Goal: Transaction & Acquisition: Book appointment/travel/reservation

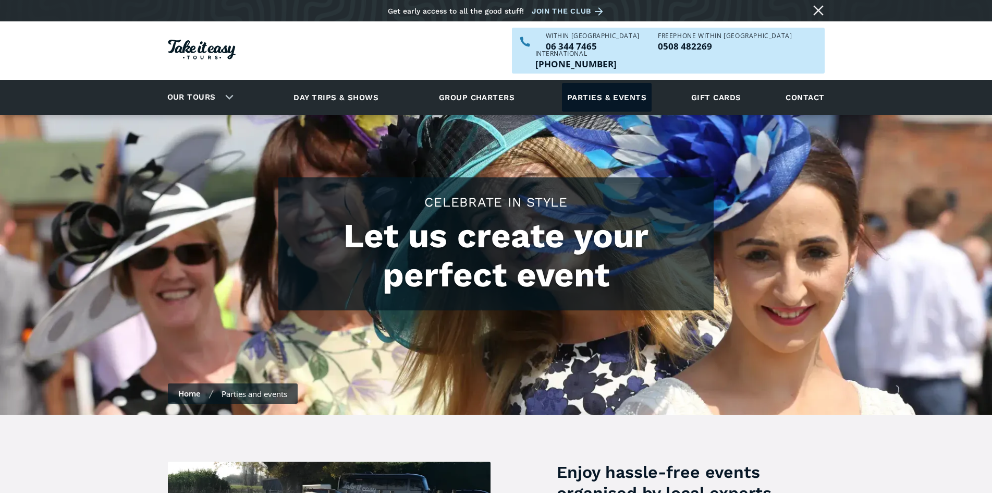
click at [615, 83] on link "Parties & events" at bounding box center [607, 97] width 90 height 29
click at [604, 83] on link "Parties & events" at bounding box center [607, 97] width 90 height 29
click at [608, 84] on link "Parties & events" at bounding box center [607, 97] width 90 height 29
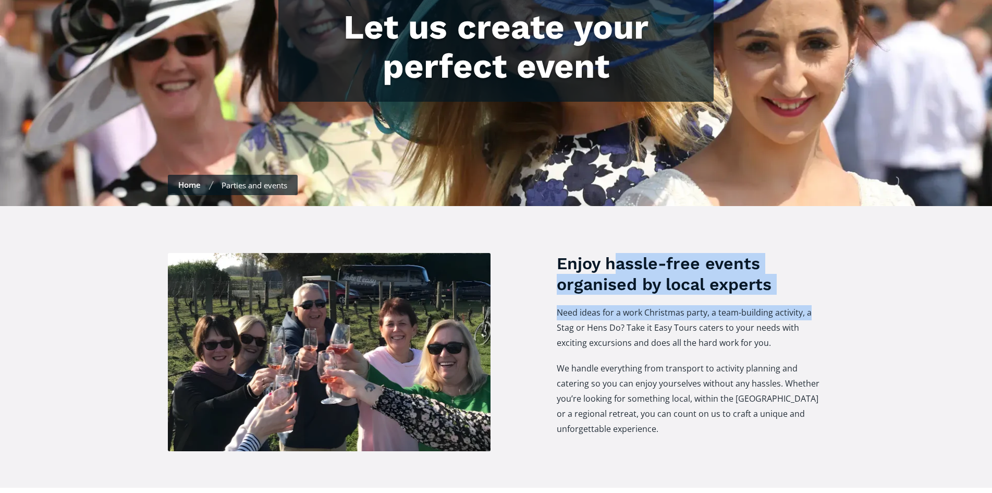
drag, startPoint x: 628, startPoint y: 245, endPoint x: 879, endPoint y: 286, distance: 254.2
click at [879, 286] on div "Enjoy hassle-free events organised by local experts Need ideas for a work Chris…" at bounding box center [496, 347] width 992 height 282
click at [885, 293] on div "Enjoy hassle-free events organised by local experts Need ideas for a work Chris…" at bounding box center [496, 347] width 992 height 282
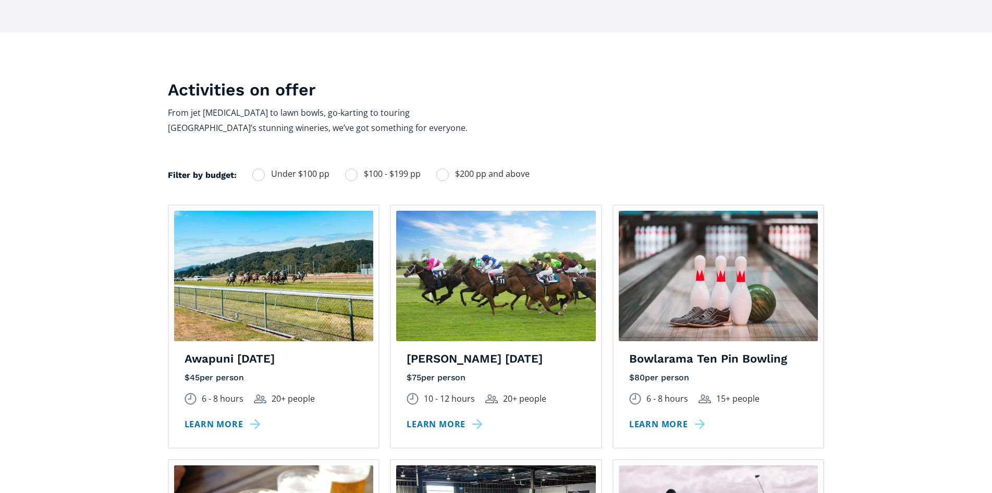
scroll to position [678, 0]
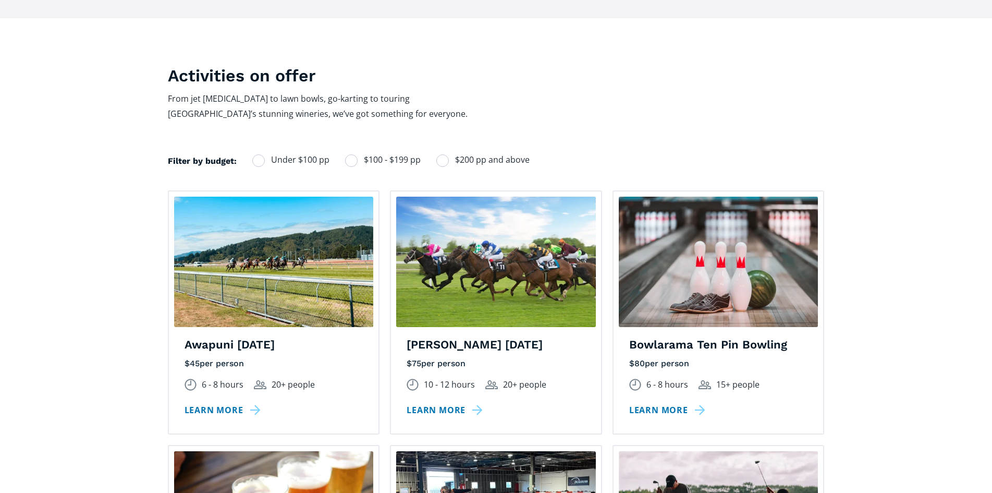
click at [259, 154] on div "Filters" at bounding box center [258, 160] width 13 height 13
click at [263, 156] on input "Under $100 pp" at bounding box center [266, 159] width 7 height 7
radio input "true"
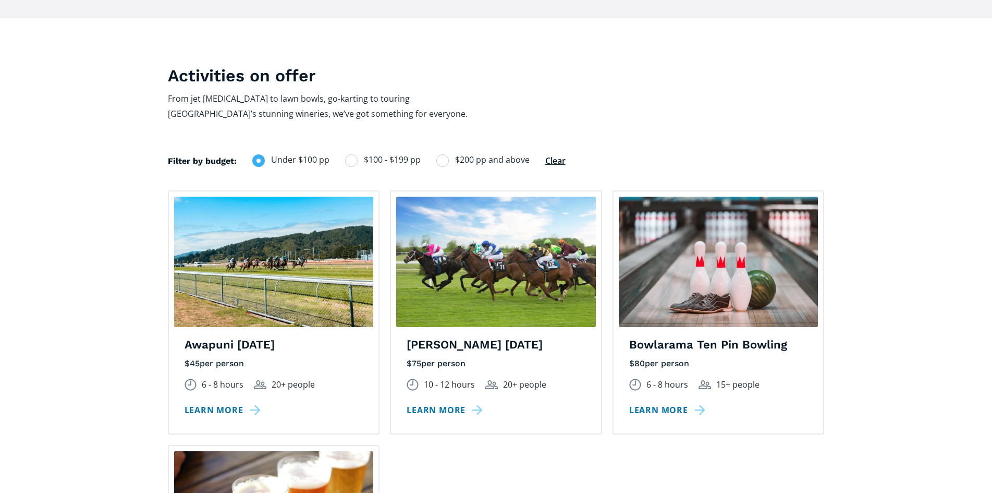
click at [354, 153] on label "$100 - $199 pp" at bounding box center [383, 160] width 76 height 14
click at [356, 156] on input "$100 - $199 pp" at bounding box center [359, 159] width 7 height 7
radio input "true"
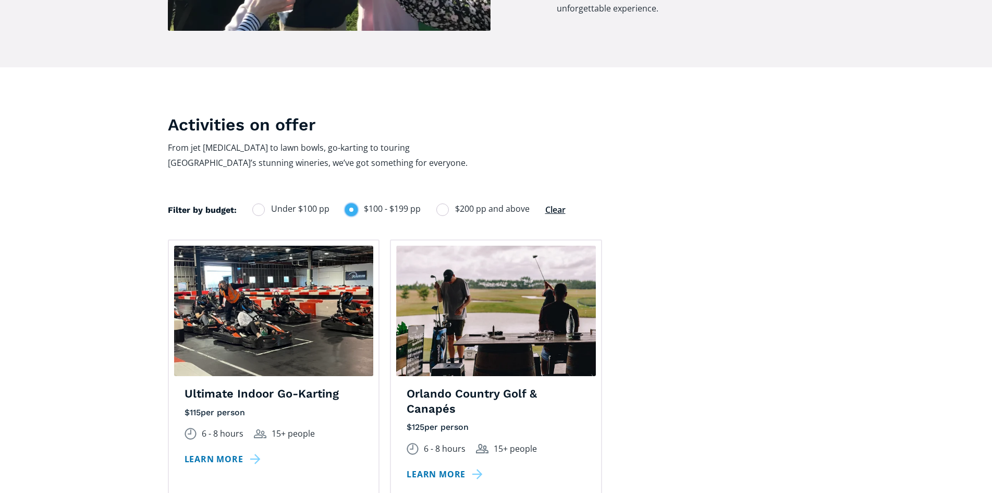
scroll to position [626, 0]
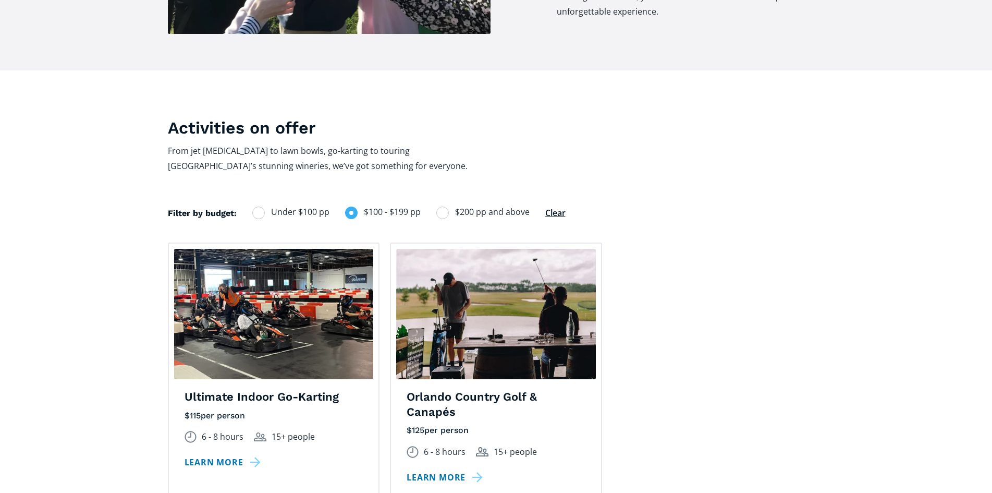
click at [441, 207] on div "Filters" at bounding box center [443, 213] width 13 height 13
click at [447, 209] on input "$200 pp and above" at bounding box center [450, 212] width 7 height 7
radio input "true"
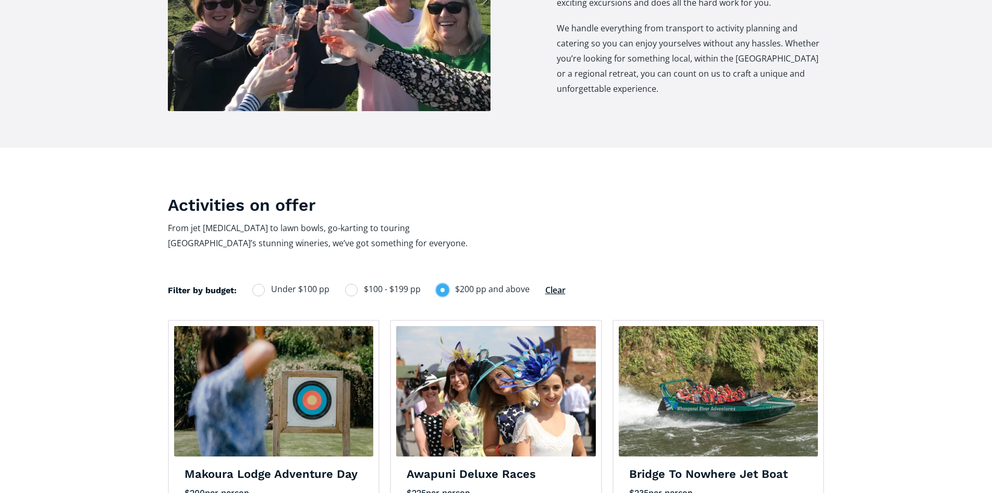
scroll to position [522, 0]
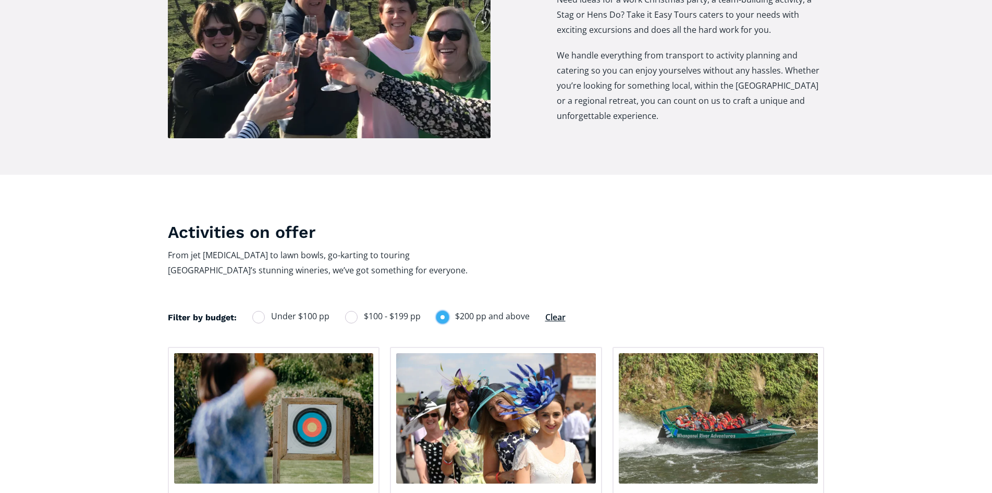
click at [355, 311] on div "Filters" at bounding box center [351, 317] width 13 height 13
click at [356, 313] on input "$100 - $199 pp" at bounding box center [359, 316] width 7 height 7
radio input "true"
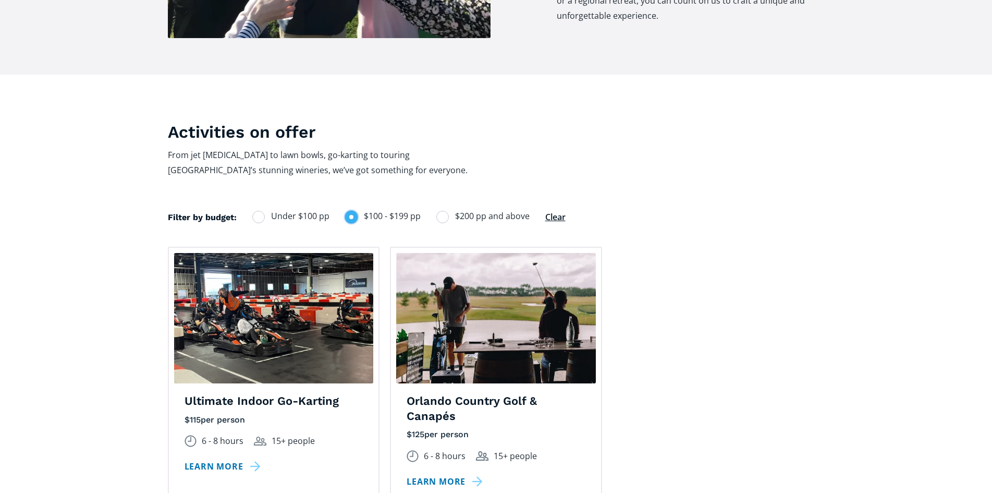
scroll to position [730, 0]
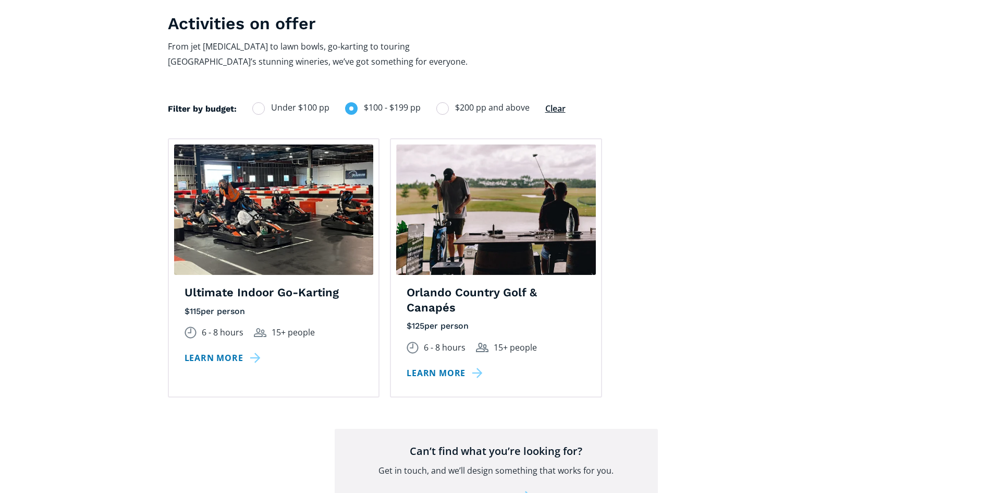
click at [284, 101] on span "Under $100 pp" at bounding box center [300, 108] width 58 height 14
click at [270, 104] on input "Under $100 pp" at bounding box center [266, 107] width 7 height 7
radio input "true"
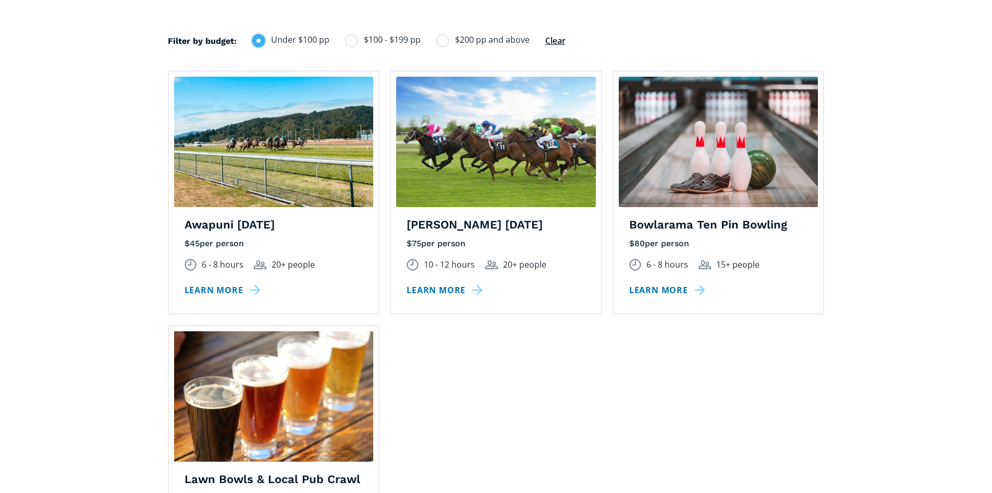
scroll to position [887, 0]
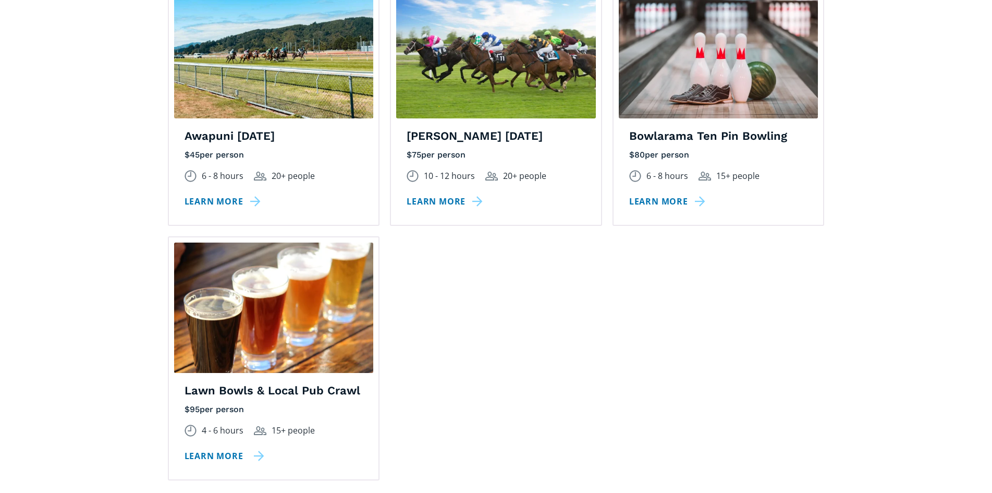
click at [218, 449] on link "Learn more" at bounding box center [225, 456] width 80 height 15
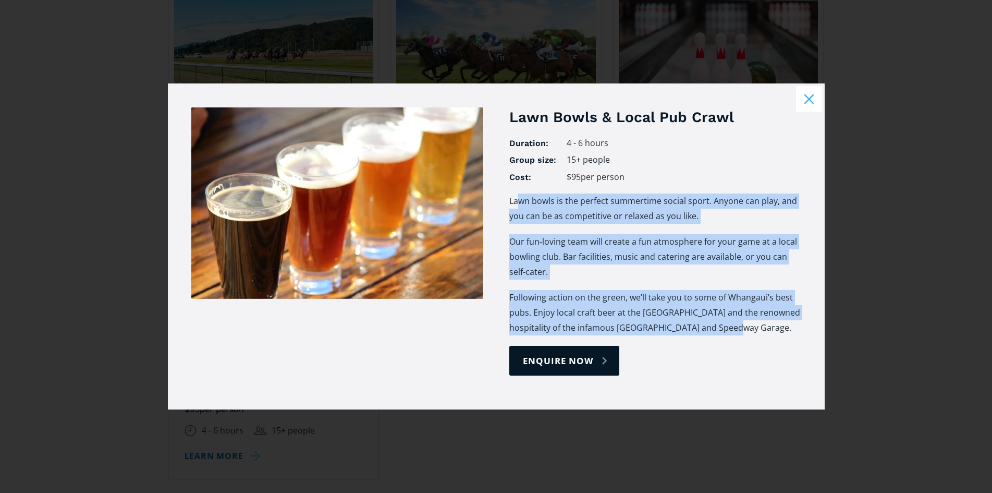
drag, startPoint x: 641, startPoint y: 192, endPoint x: 794, endPoint y: 322, distance: 200.9
click at [794, 322] on div "Lawn bowls is the perfect summertime social sport. Anyone can play, and you can…" at bounding box center [656, 269] width 292 height 152
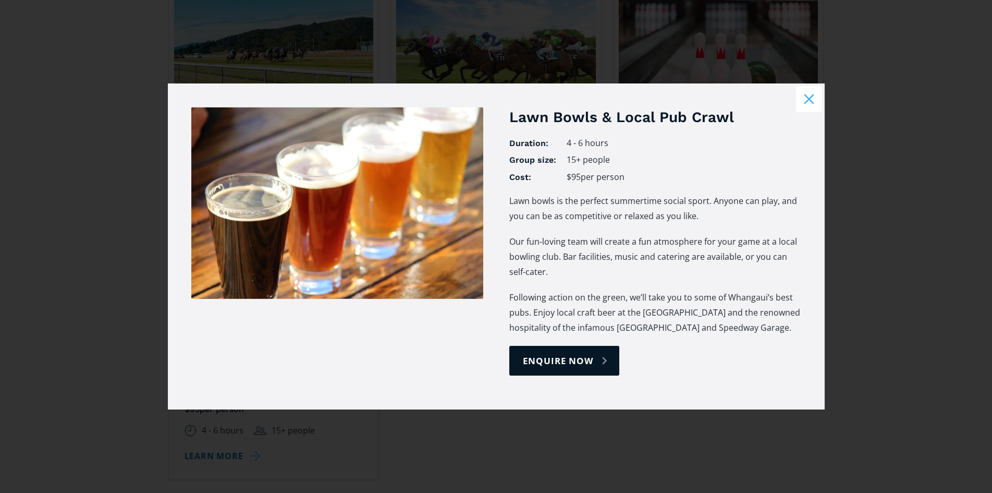
click at [749, 361] on div "enquire now" at bounding box center [656, 361] width 292 height 30
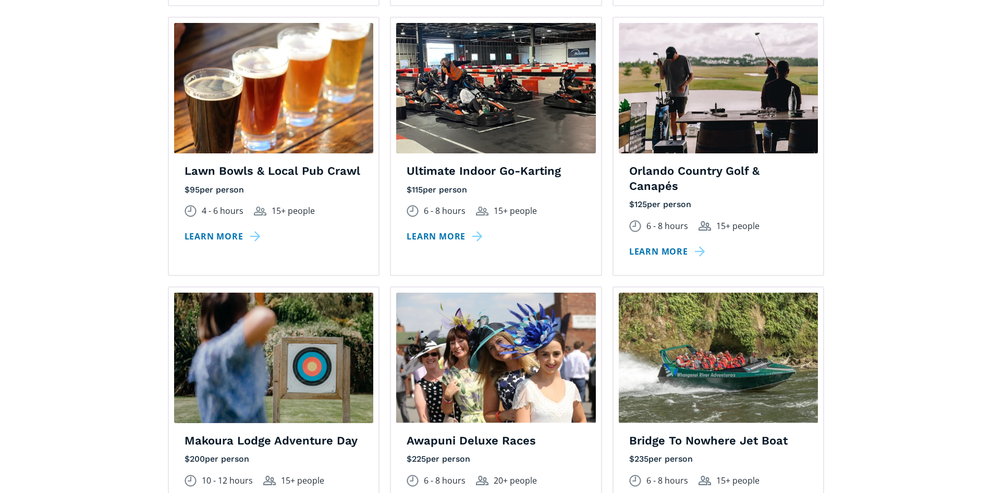
scroll to position [939, 0]
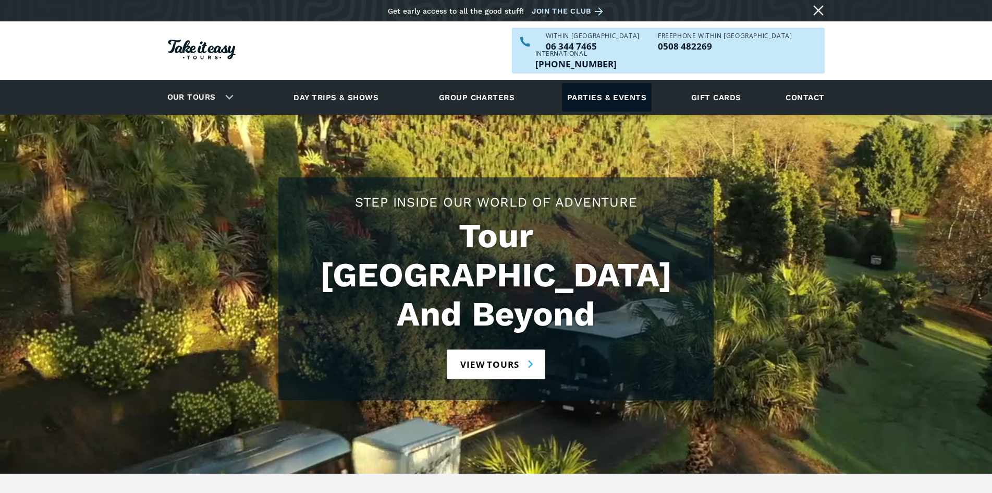
click at [613, 83] on link "Parties & events" at bounding box center [607, 97] width 90 height 29
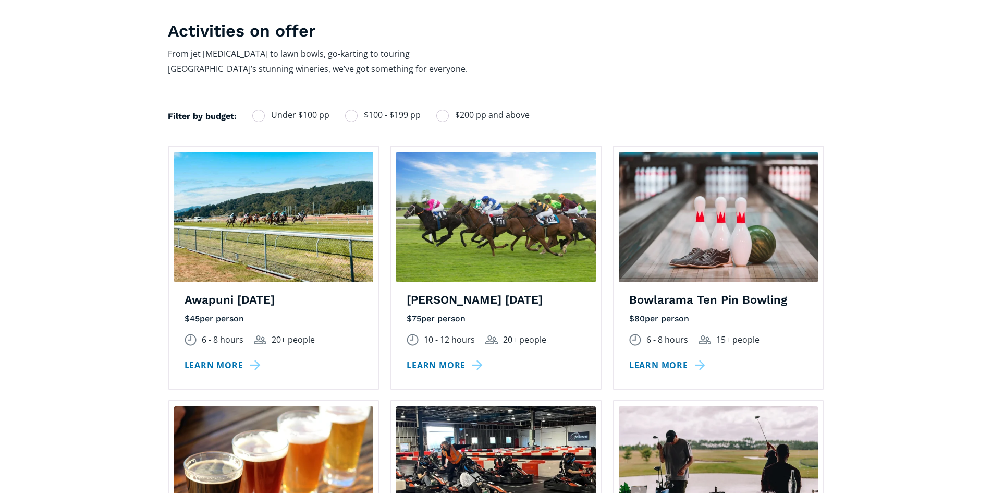
scroll to position [730, 0]
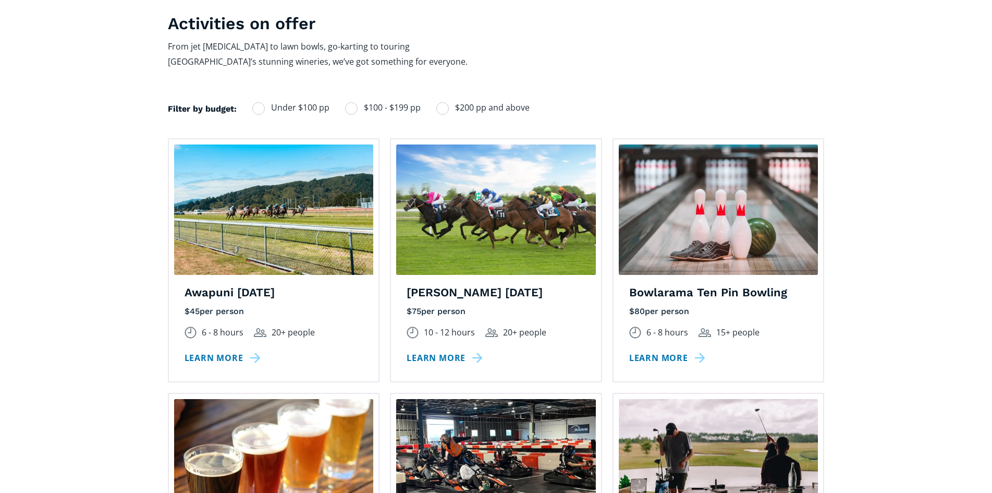
click at [309, 101] on span "Under $100 pp" at bounding box center [300, 108] width 58 height 14
click at [270, 104] on input "Under $100 pp" at bounding box center [266, 107] width 7 height 7
radio input "true"
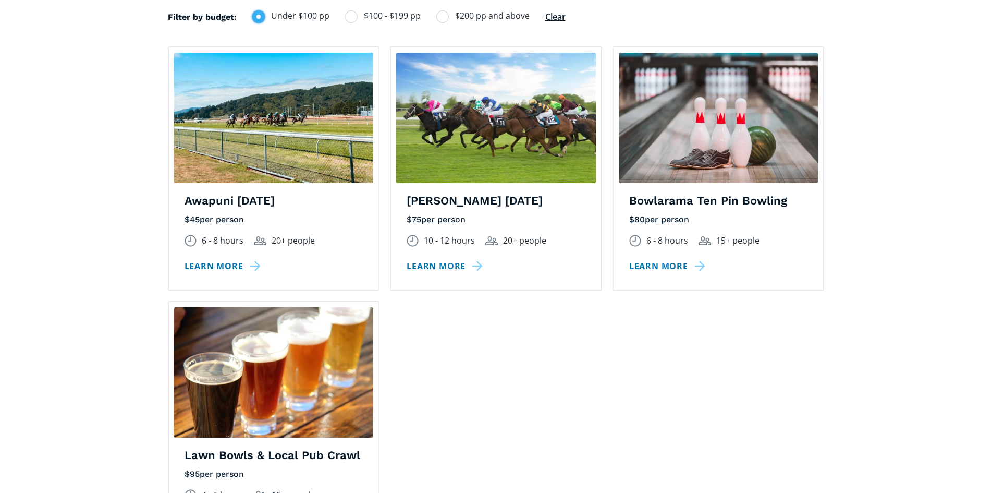
scroll to position [626, 0]
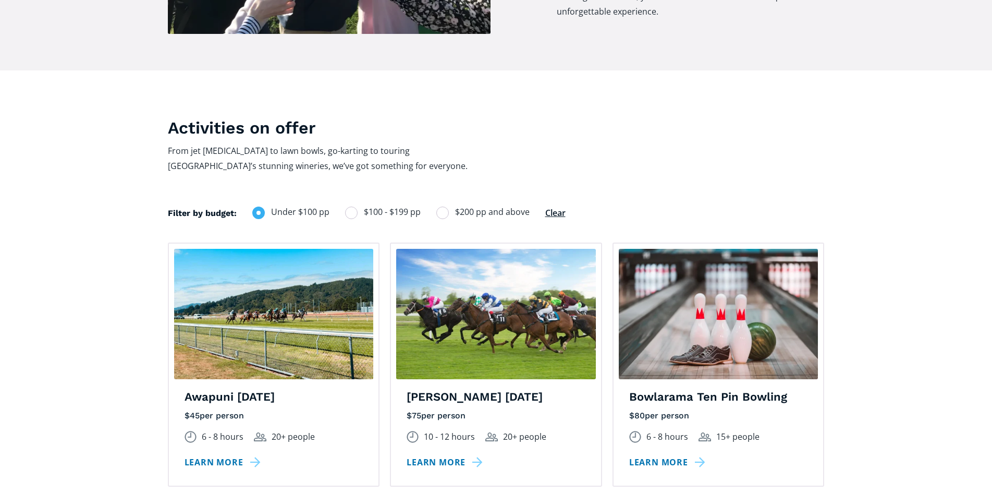
click at [354, 207] on div "Filters" at bounding box center [351, 213] width 13 height 13
click at [356, 209] on input "$100 - $199 pp" at bounding box center [359, 212] width 7 height 7
radio input "true"
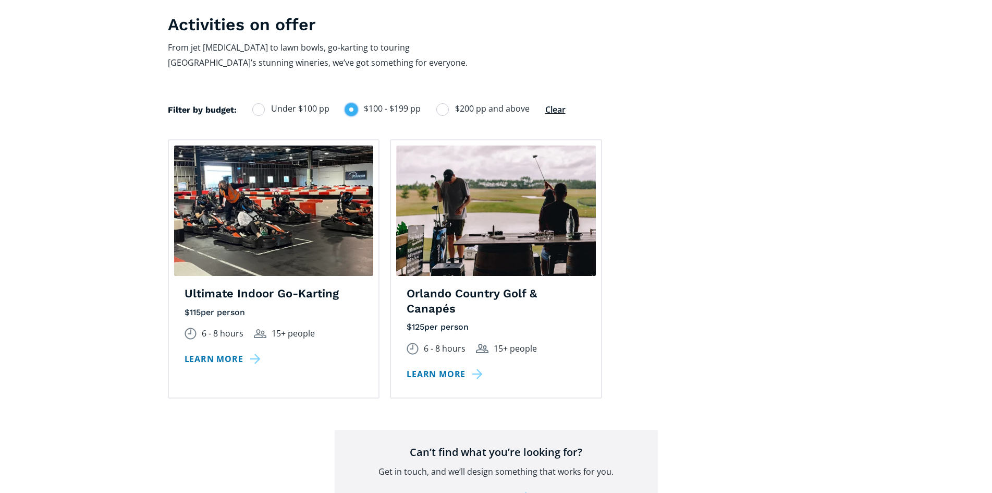
scroll to position [730, 0]
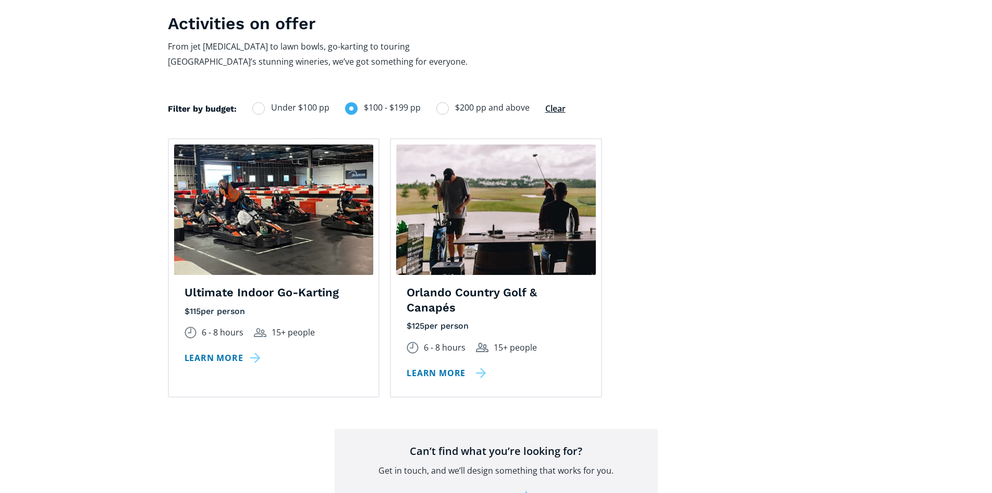
click at [432, 366] on link "Learn more" at bounding box center [447, 373] width 80 height 15
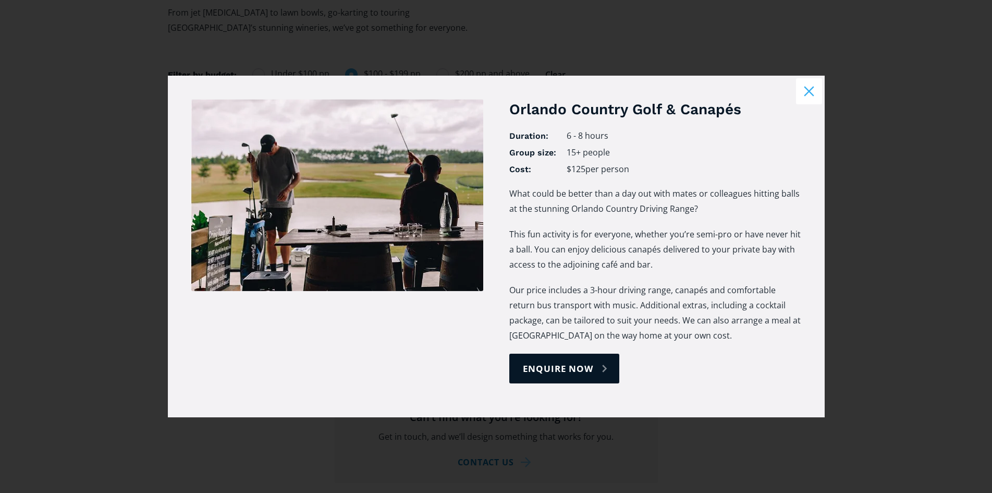
scroll to position [782, 0]
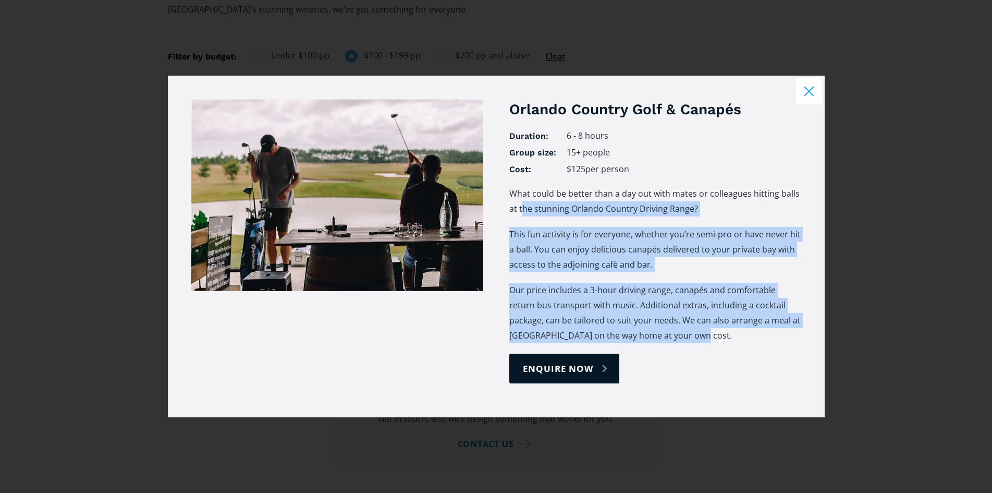
drag, startPoint x: 524, startPoint y: 211, endPoint x: 769, endPoint y: 341, distance: 277.6
click at [791, 335] on div "What could be better than a day out with mates or colleagues hitting balls at t…" at bounding box center [656, 269] width 292 height 167
click at [741, 350] on div "What could be better than a day out with mates or colleagues hitting balls at t…" at bounding box center [656, 269] width 292 height 167
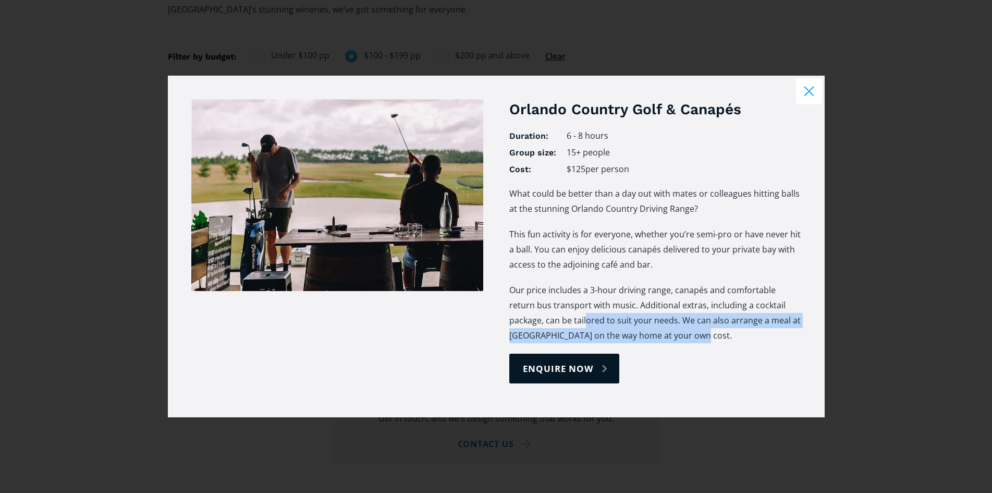
drag, startPoint x: 549, startPoint y: 320, endPoint x: 756, endPoint y: 345, distance: 208.6
click at [758, 340] on p "Our price includes a 3-hour driving range, canapés and comfortable return bus t…" at bounding box center [656, 313] width 292 height 60
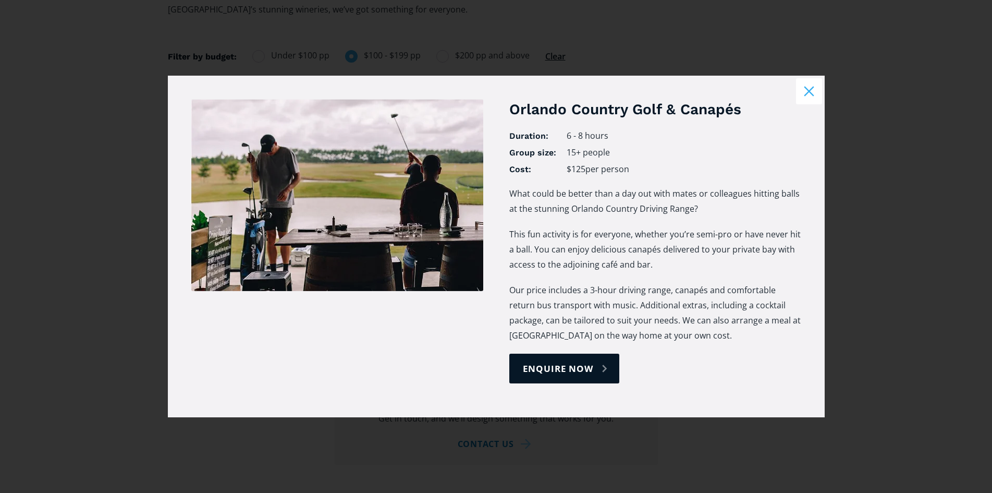
click at [733, 362] on div "enquire now" at bounding box center [656, 369] width 292 height 30
click at [819, 88] on button "Close modal" at bounding box center [809, 91] width 26 height 26
